Goal: Task Accomplishment & Management: Complete application form

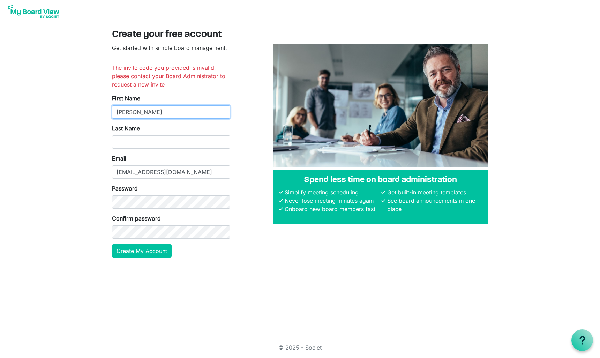
type input "Wiliam Scott"
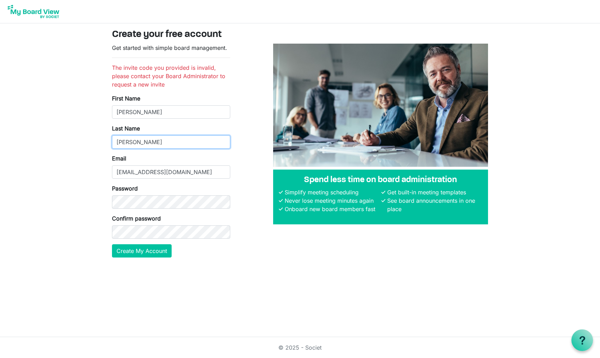
type input "Gould"
drag, startPoint x: 134, startPoint y: 110, endPoint x: 191, endPoint y: 114, distance: 56.7
click at [135, 110] on input "Wiliam Scott" at bounding box center [171, 111] width 118 height 13
type input "W. Scott"
drag, startPoint x: 187, startPoint y: 172, endPoint x: 45, endPoint y: 148, distance: 144.2
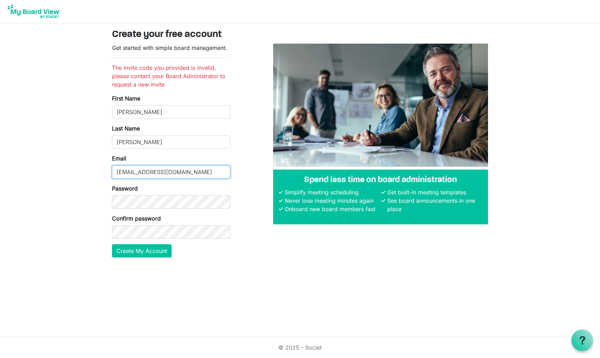
type input "gouldws@verizon.net"
click at [141, 250] on button "Create My Account" at bounding box center [142, 250] width 60 height 13
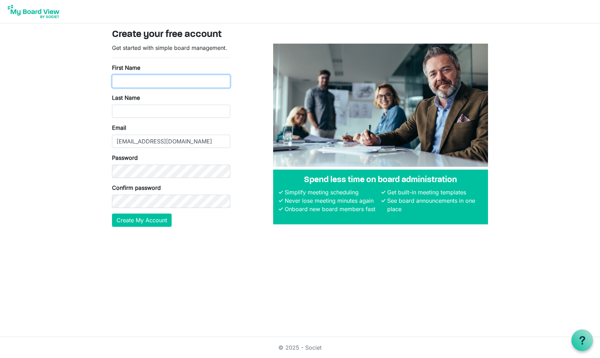
drag, startPoint x: 135, startPoint y: 82, endPoint x: 138, endPoint y: 81, distance: 3.9
type input "Scott"
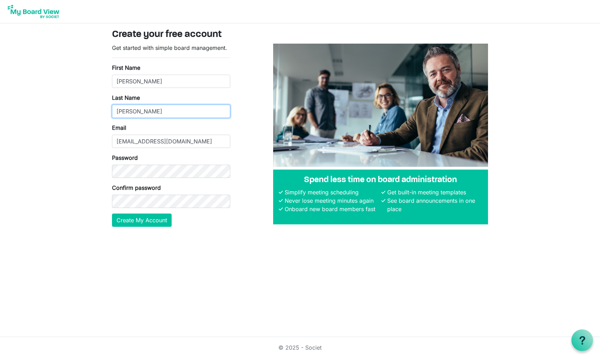
type input "Gould"
click at [145, 219] on button "Create My Account" at bounding box center [142, 219] width 60 height 13
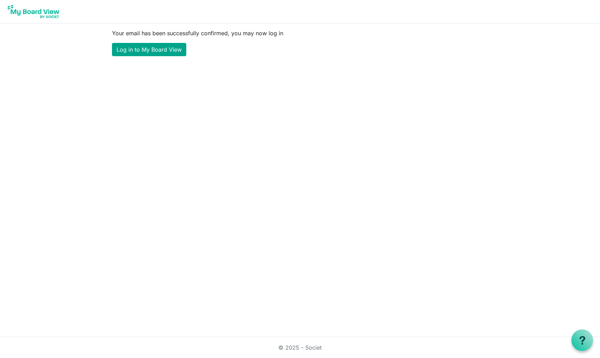
click at [154, 49] on link "Log in to My Board View" at bounding box center [149, 49] width 74 height 13
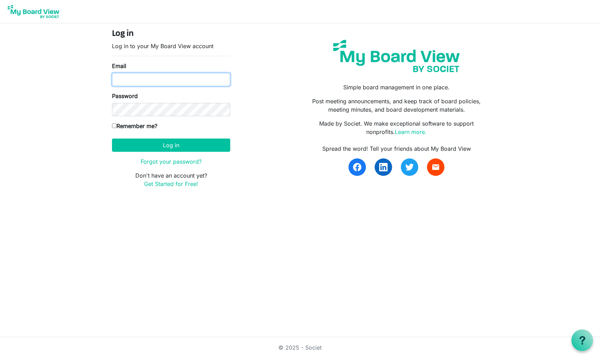
type input "[EMAIL_ADDRESS][DOMAIN_NAME]"
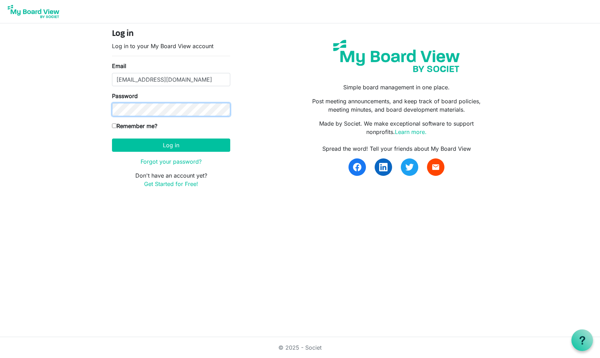
click at [171, 145] on button "Log in" at bounding box center [171, 144] width 118 height 13
